Goal: Task Accomplishment & Management: Manage account settings

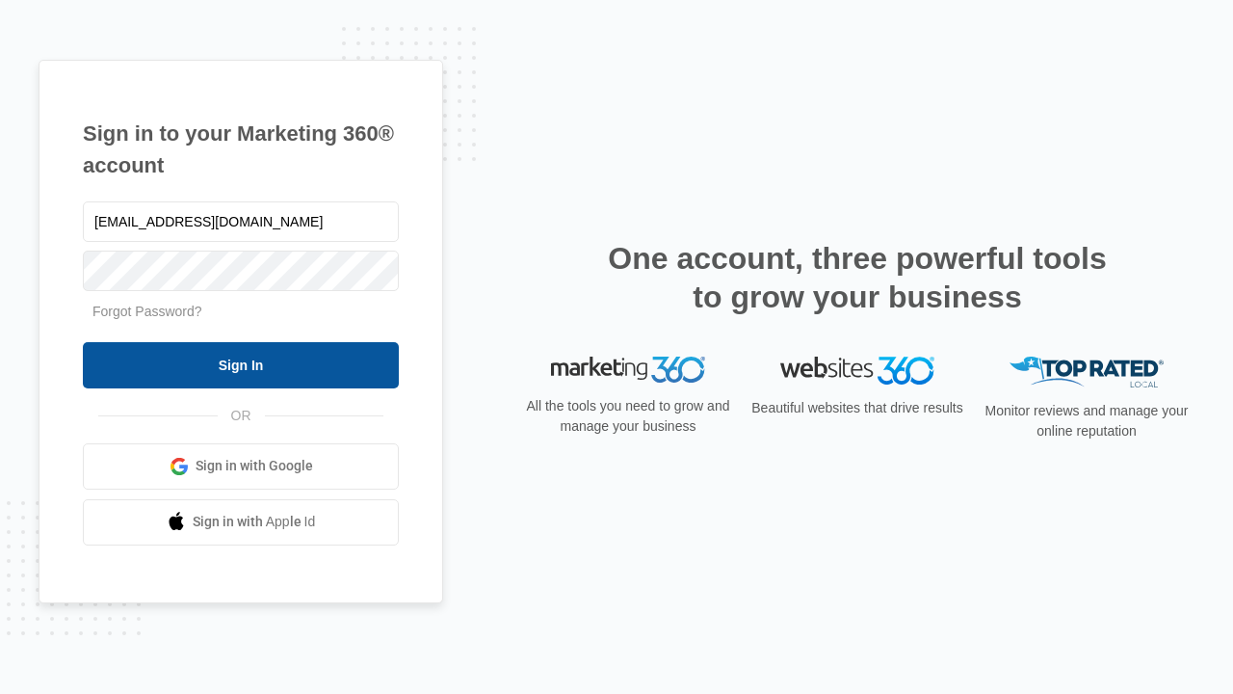
click at [241, 364] on input "Sign In" at bounding box center [241, 365] width 316 height 46
